Goal: Information Seeking & Learning: Find contact information

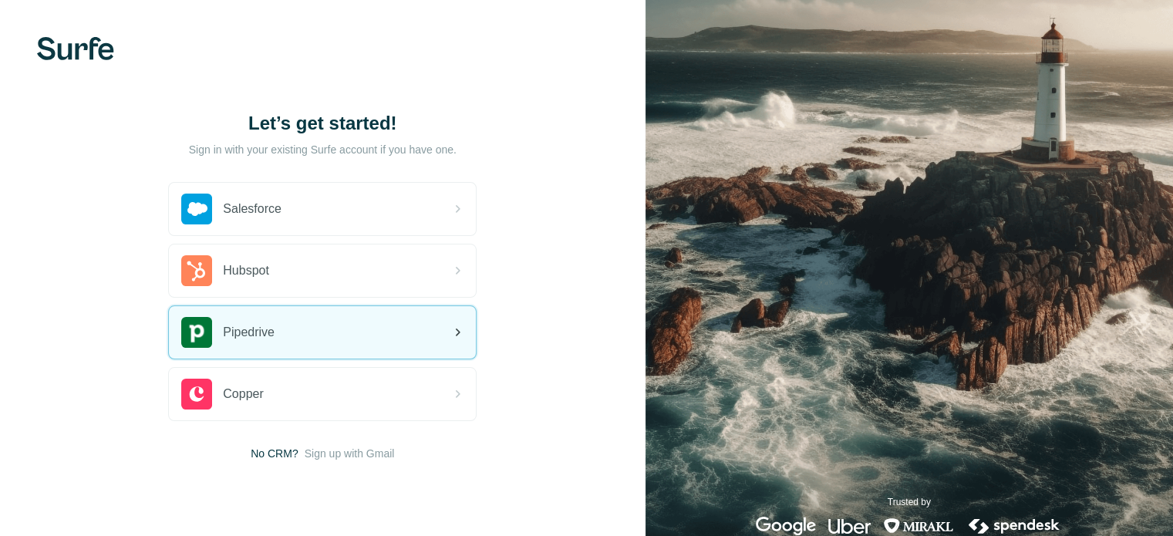
click at [315, 327] on div "Pipedrive" at bounding box center [322, 332] width 307 height 52
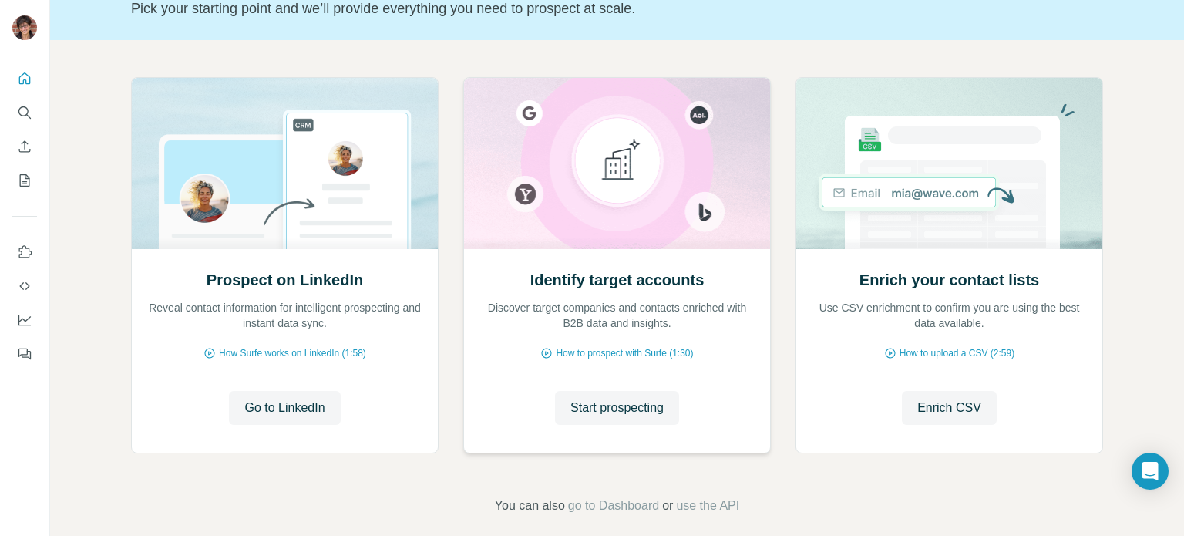
scroll to position [130, 0]
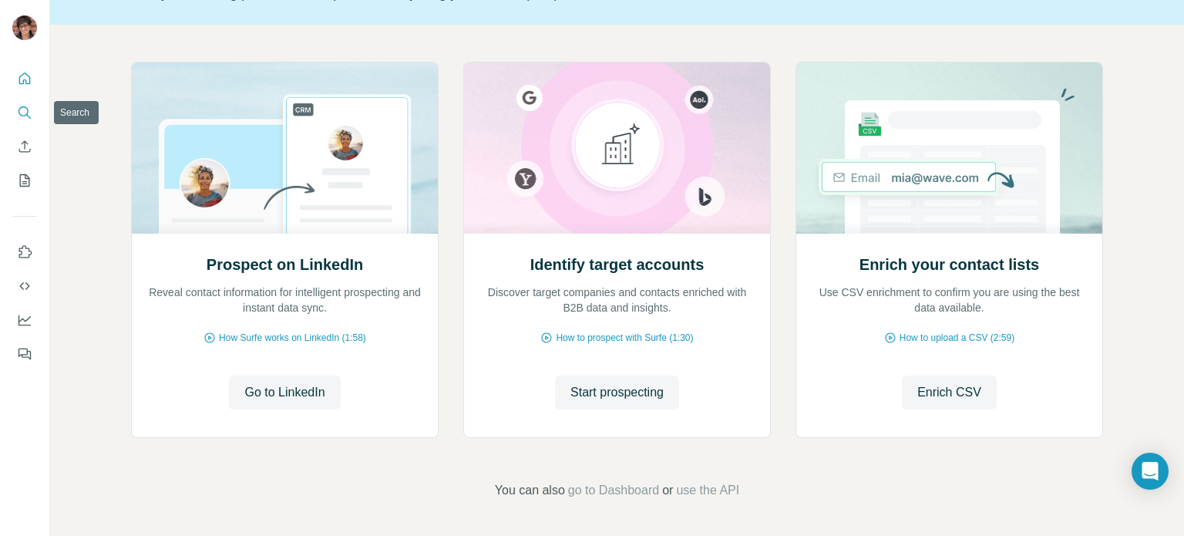
click at [19, 116] on icon "Search" at bounding box center [24, 112] width 15 height 15
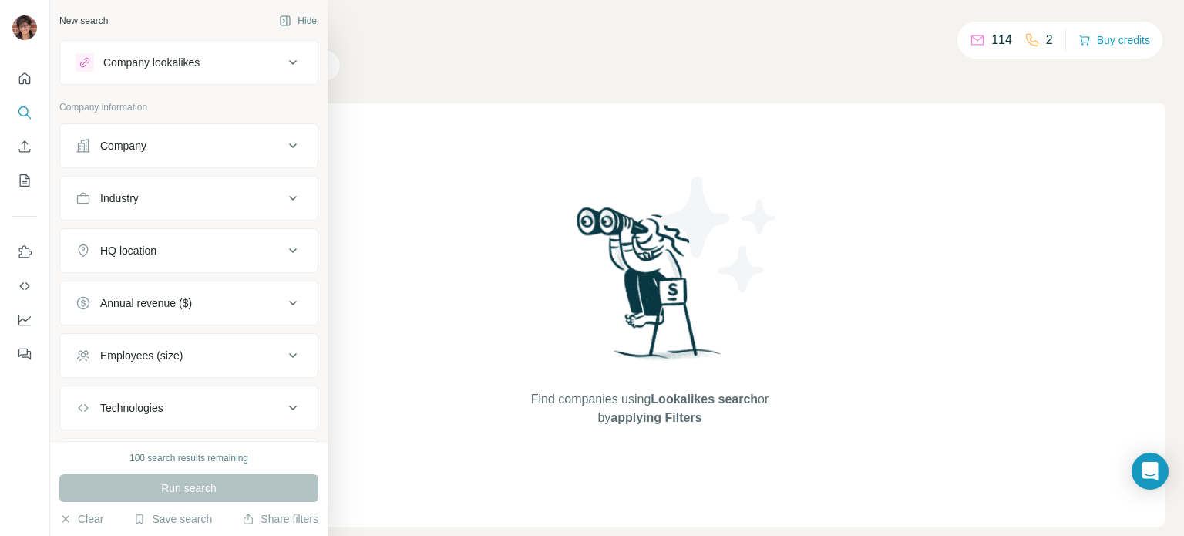
click at [185, 153] on div "Company" at bounding box center [180, 145] width 208 height 15
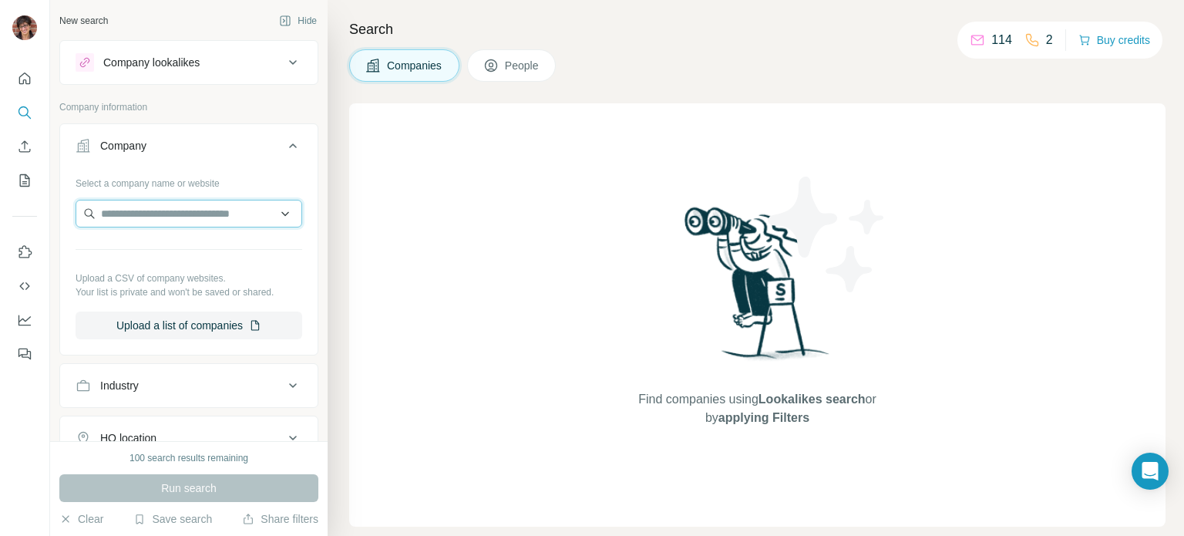
drag, startPoint x: 161, startPoint y: 212, endPoint x: 180, endPoint y: 207, distance: 19.3
click at [160, 212] on input "text" at bounding box center [189, 214] width 227 height 28
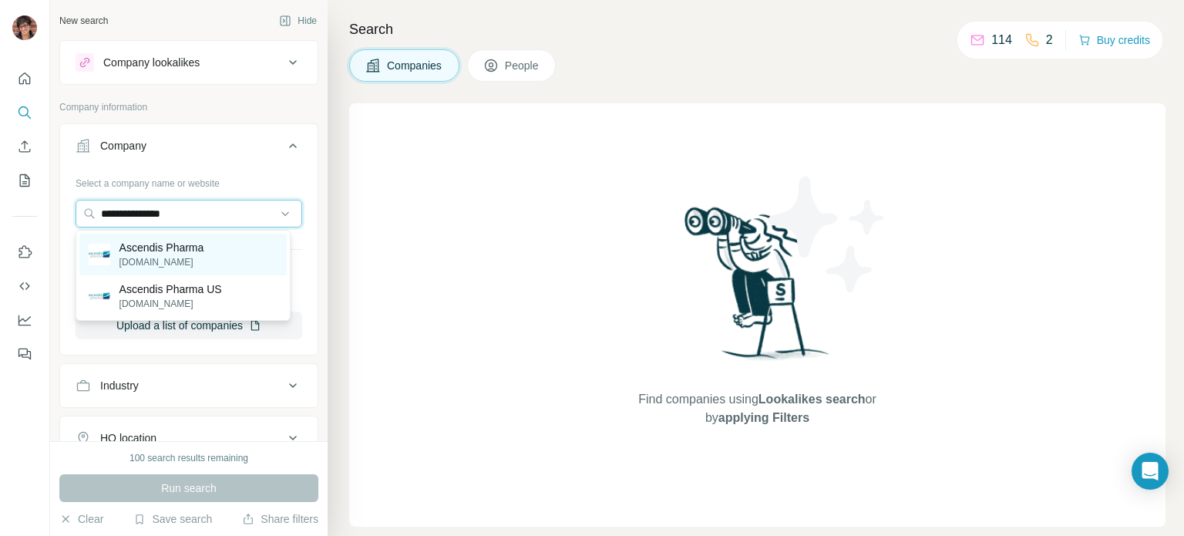
type input "**********"
click at [195, 251] on p "Ascendis Pharma" at bounding box center [162, 247] width 85 height 15
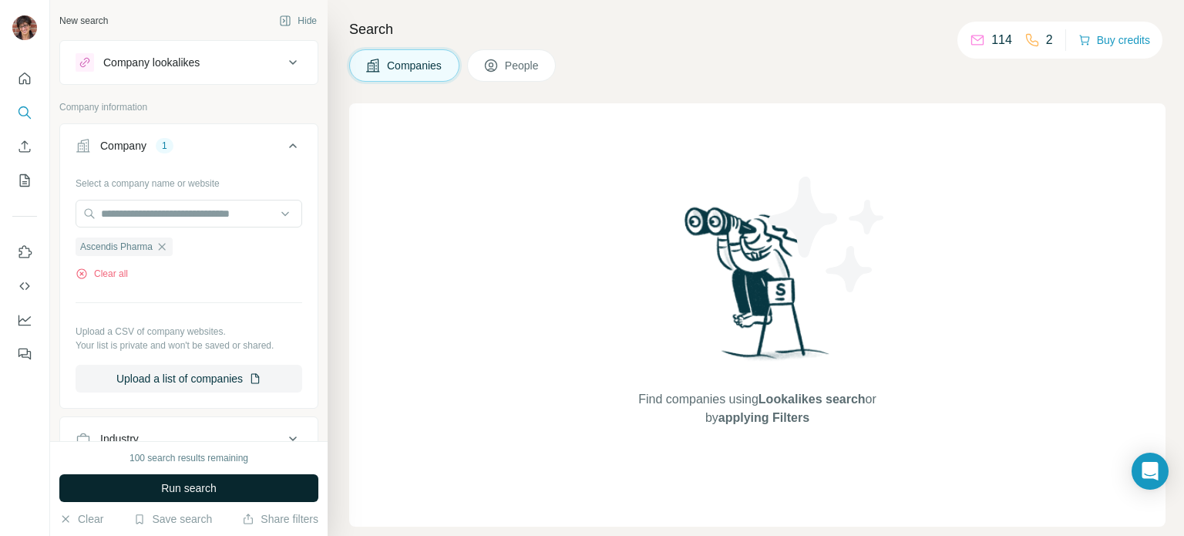
click at [133, 487] on button "Run search" at bounding box center [188, 488] width 259 height 28
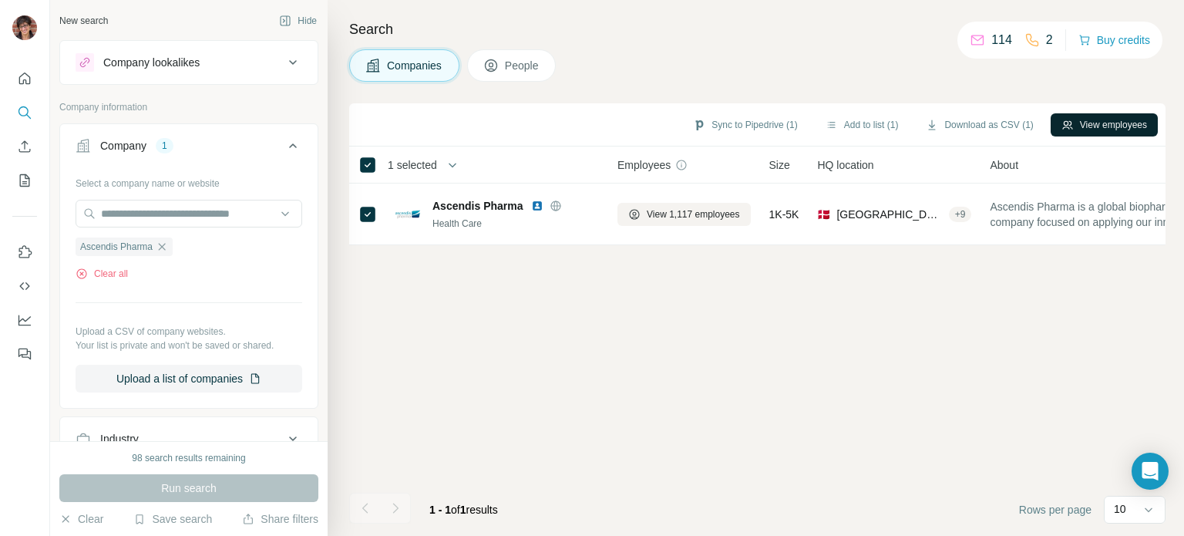
click at [1075, 126] on button "View employees" at bounding box center [1104, 124] width 107 height 23
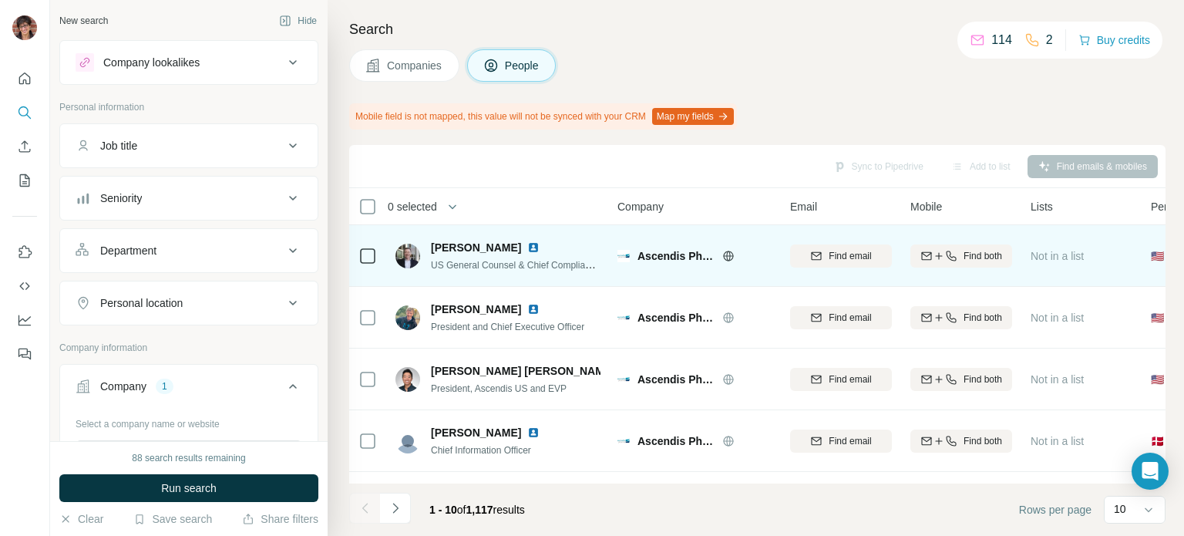
click at [472, 248] on span "[PERSON_NAME]" at bounding box center [476, 247] width 90 height 15
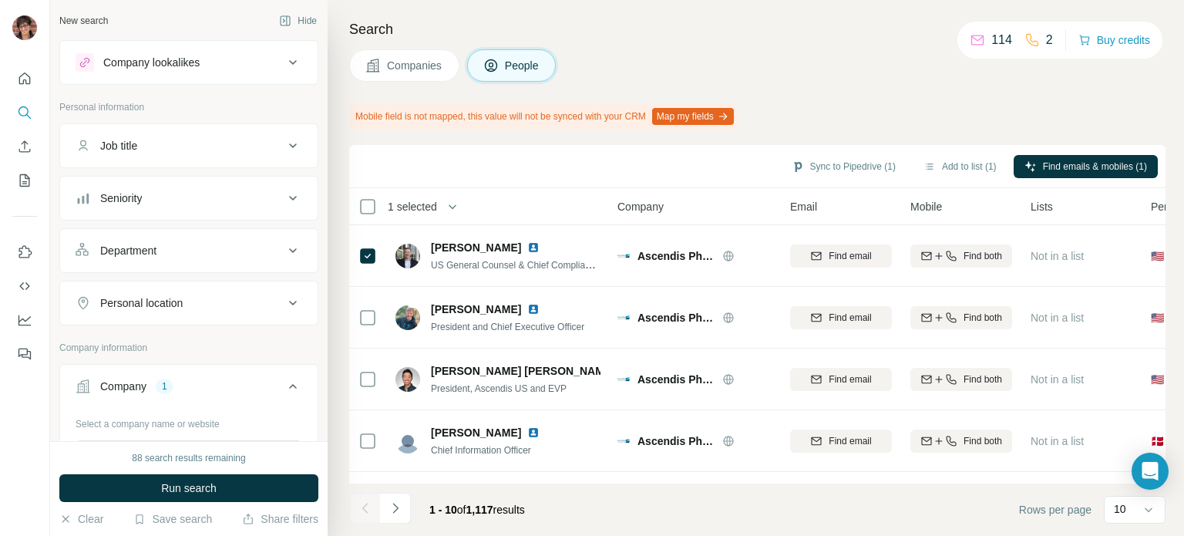
click at [522, 66] on span "People" at bounding box center [522, 65] width 35 height 15
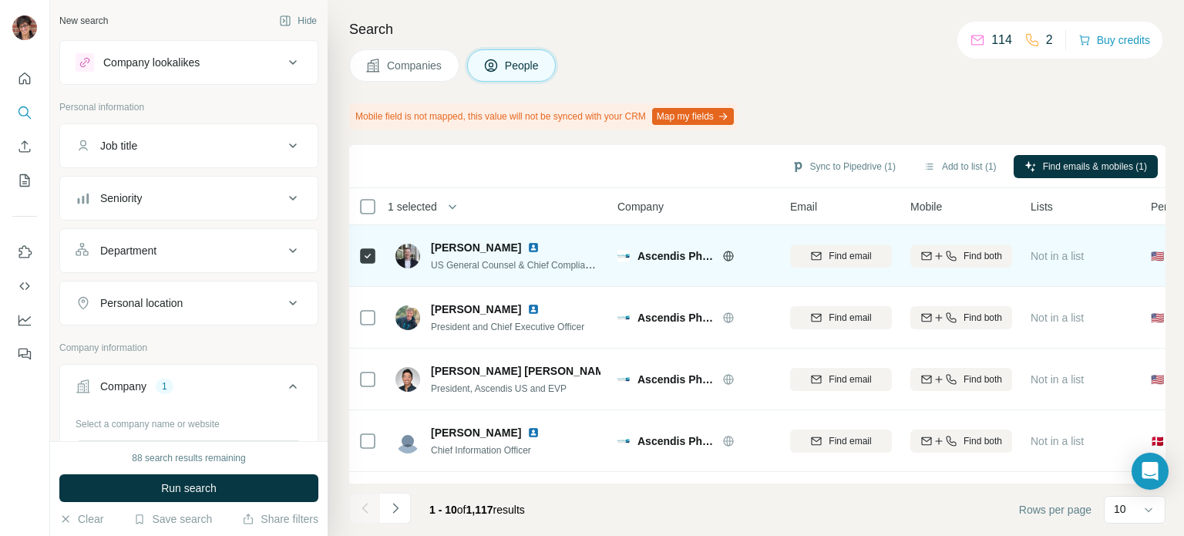
click at [489, 245] on span "[PERSON_NAME]" at bounding box center [476, 247] width 90 height 15
click at [498, 247] on span "[PERSON_NAME]" at bounding box center [476, 247] width 90 height 15
click at [497, 246] on span "[PERSON_NAME]" at bounding box center [476, 247] width 90 height 15
